Goal: Navigation & Orientation: Find specific page/section

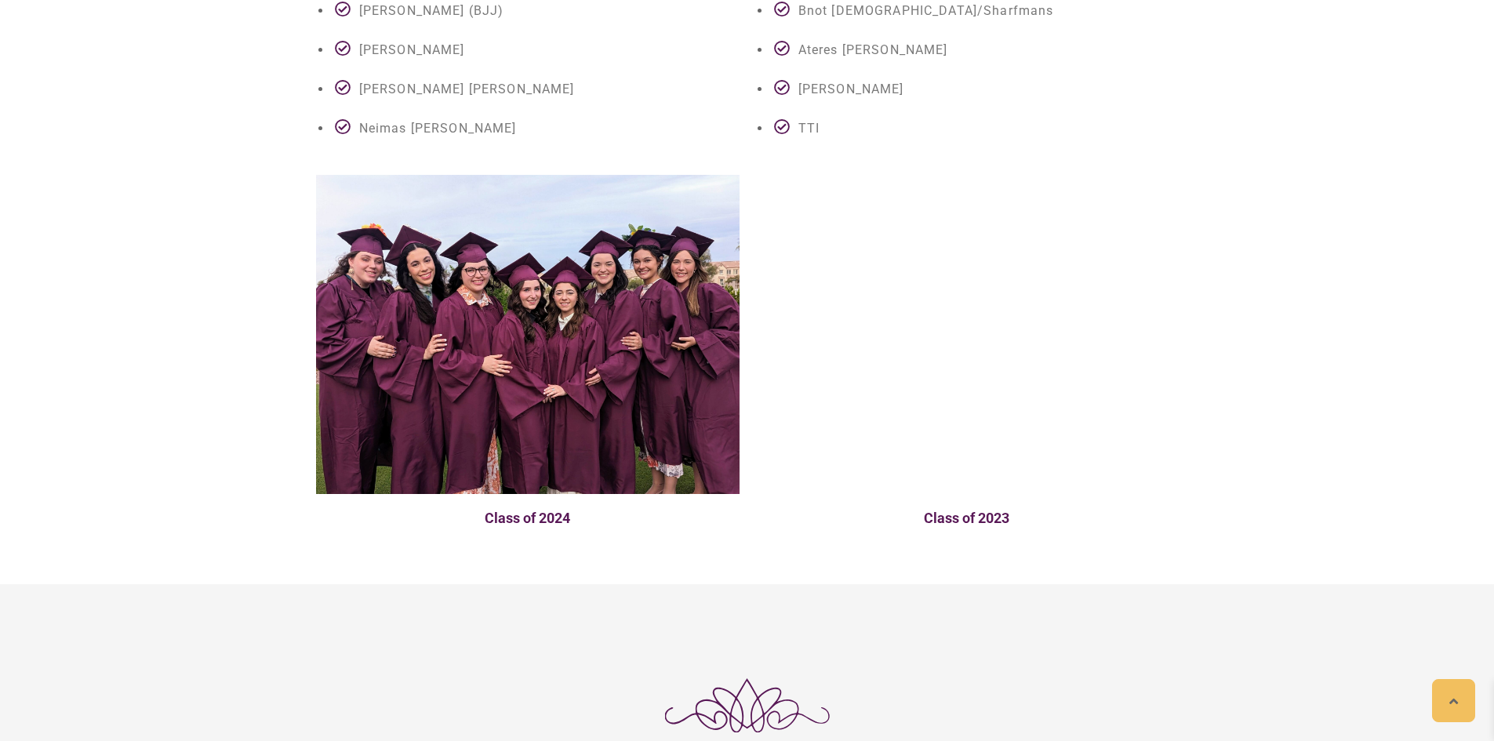
scroll to position [3797, 0]
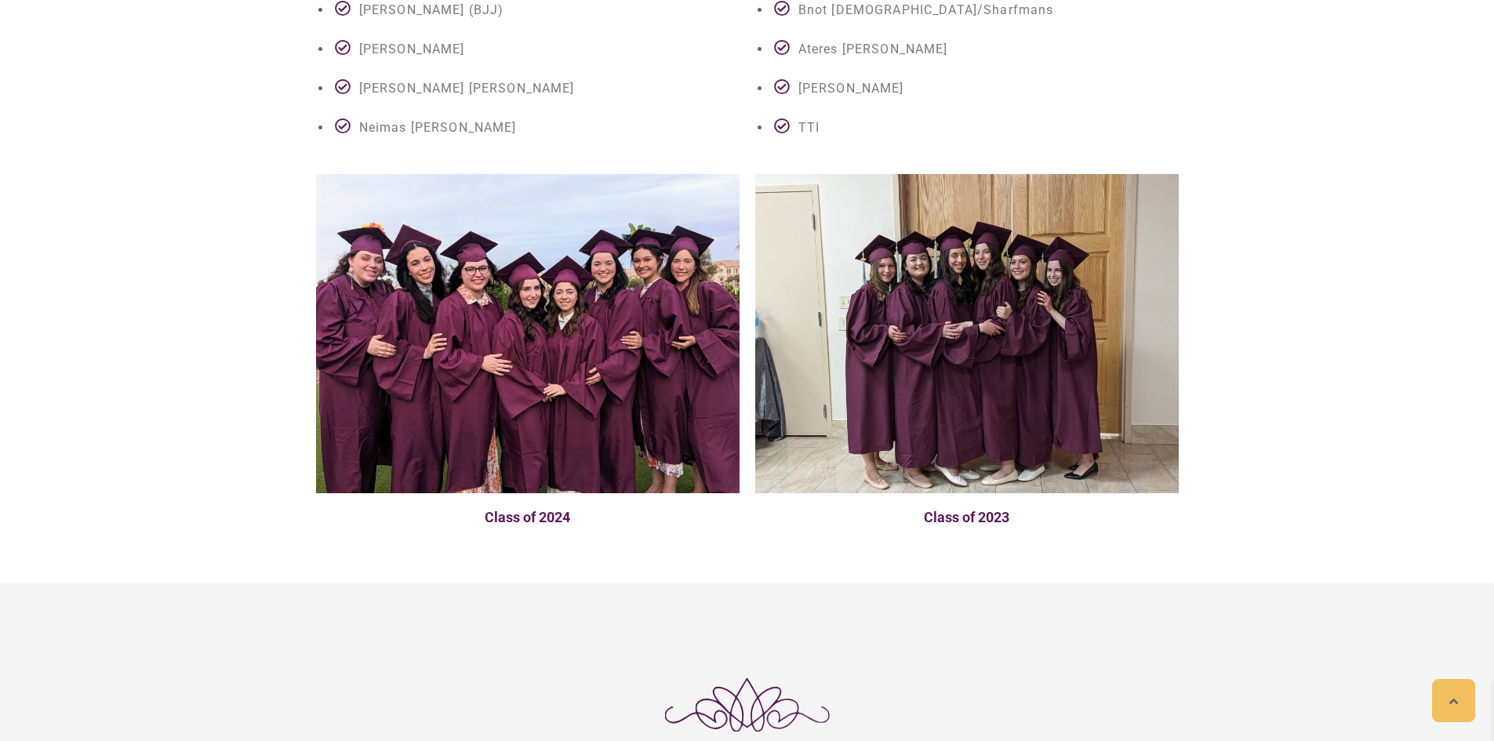
click at [658, 283] on img at bounding box center [528, 333] width 424 height 319
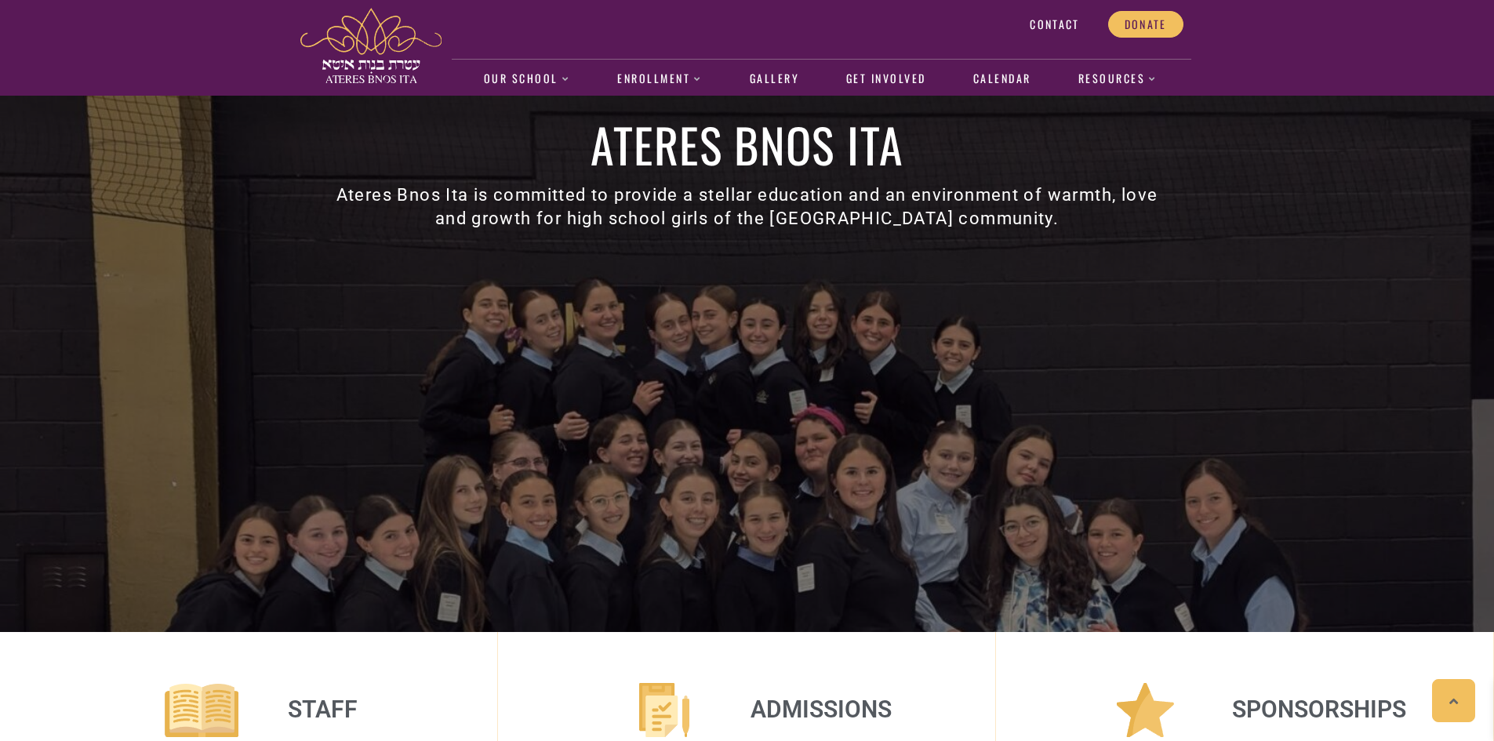
scroll to position [0, 0]
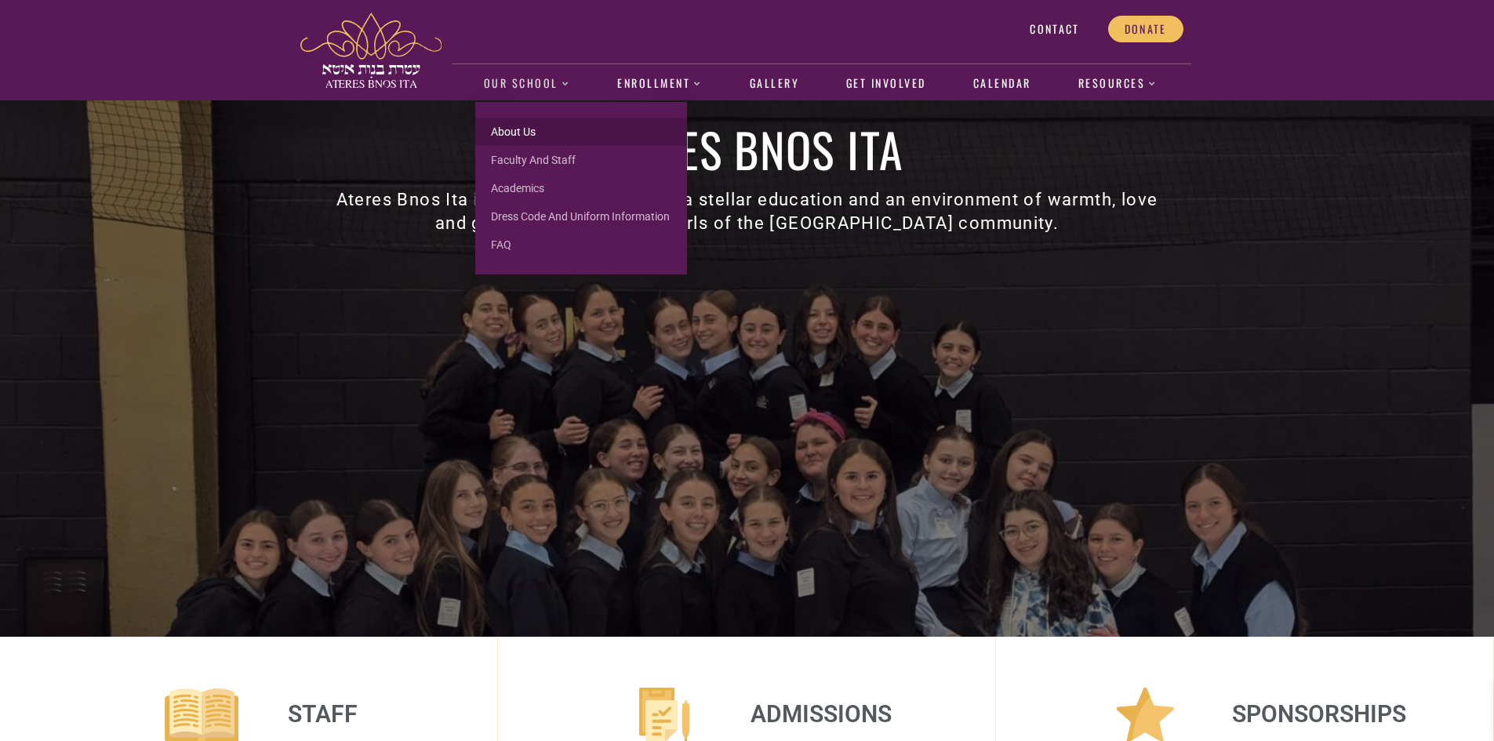
click at [522, 132] on link "About us" at bounding box center [581, 132] width 212 height 28
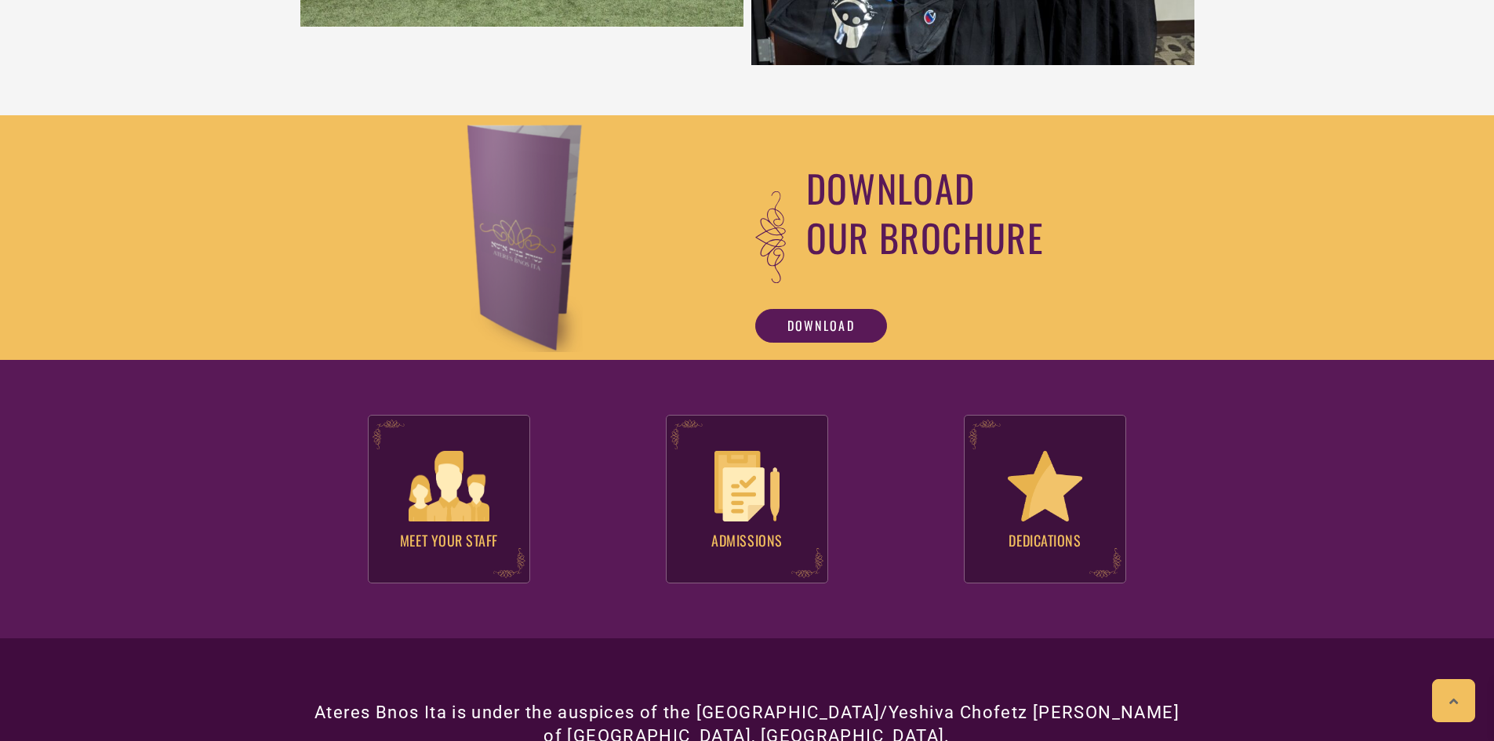
scroll to position [1191, 0]
click at [435, 499] on img at bounding box center [449, 486] width 85 height 75
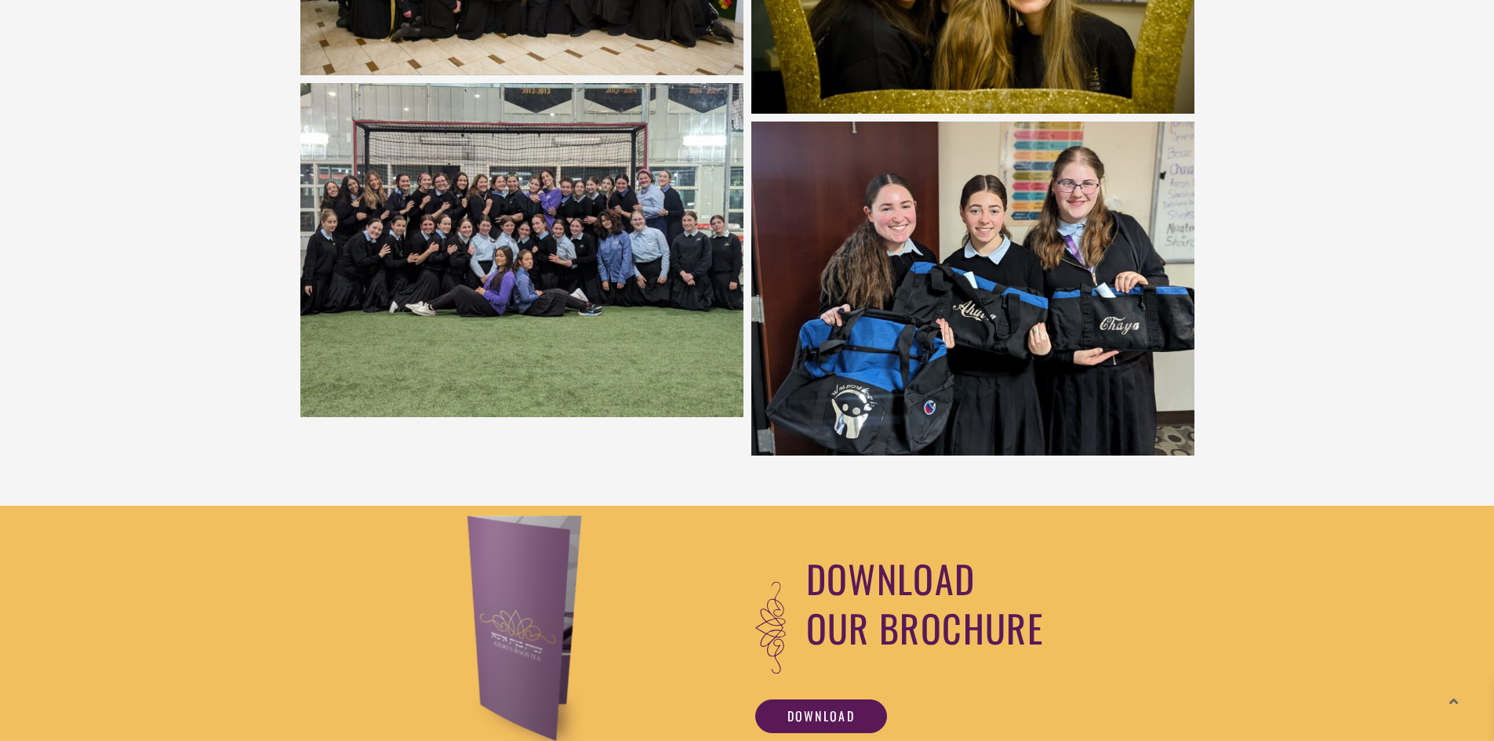
scroll to position [799, 0]
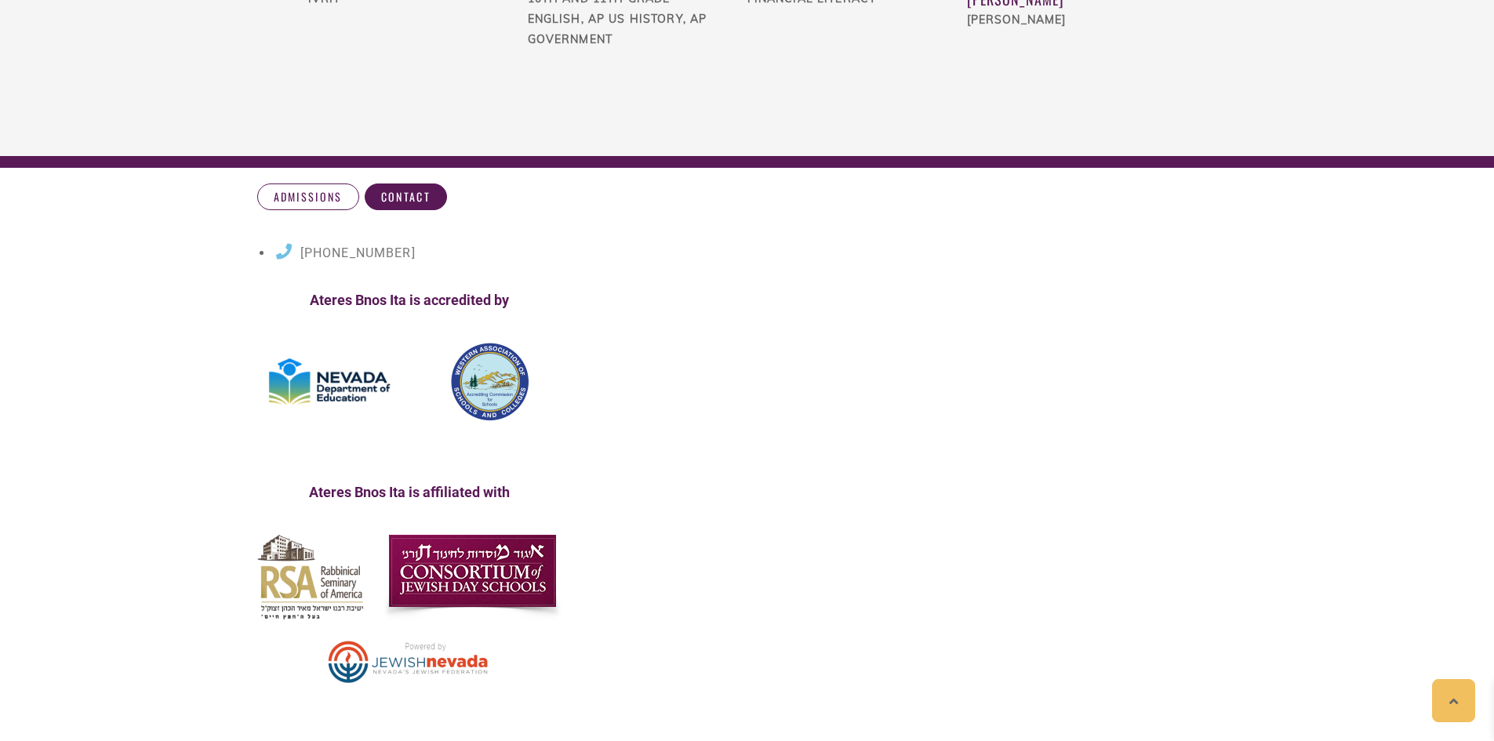
scroll to position [4644, 0]
